Goal: Find specific page/section: Find specific page/section

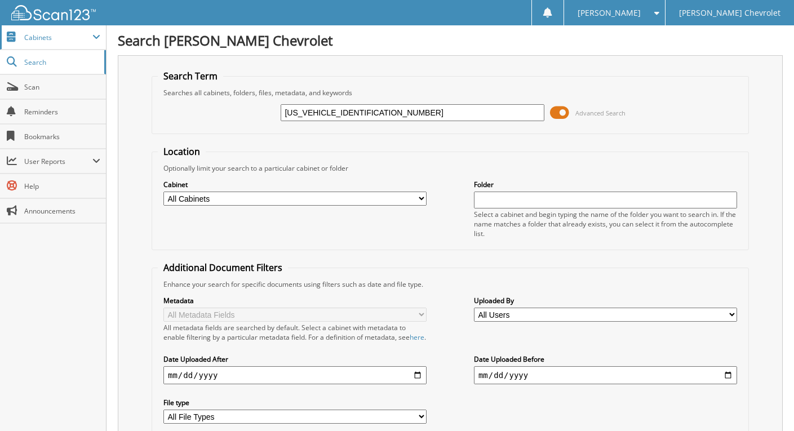
type input "[US_VEHICLE_IDENTIFICATION_NUMBER]"
click at [52, 36] on span "Cabinets" at bounding box center [58, 38] width 68 height 10
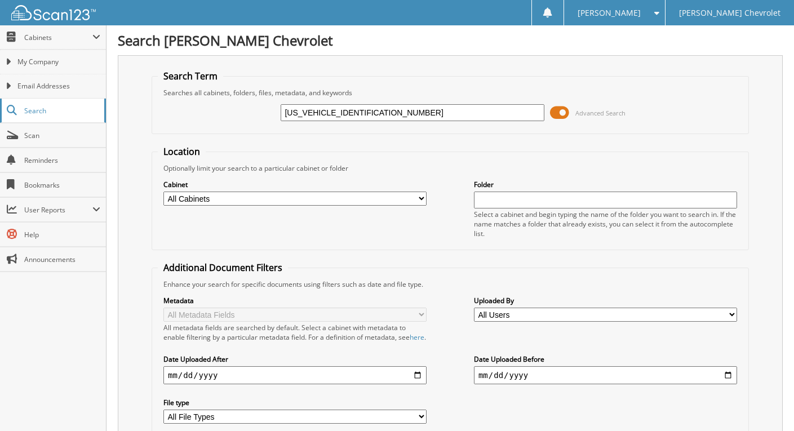
click at [39, 110] on span "Search" at bounding box center [61, 111] width 74 height 10
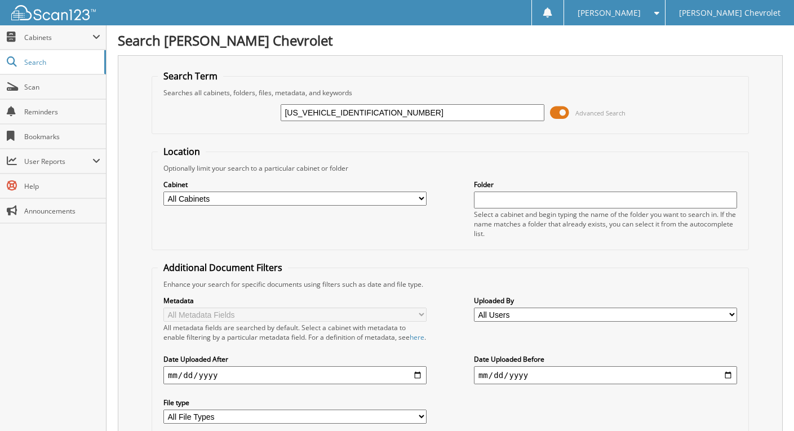
type input "[US_VEHICLE_IDENTIFICATION_NUMBER]"
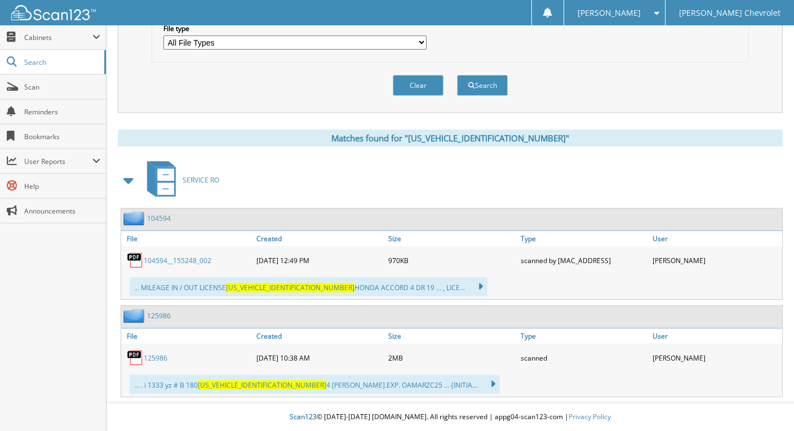
scroll to position [384, 0]
click at [151, 357] on link "125986" at bounding box center [156, 358] width 24 height 10
